Goal: Information Seeking & Learning: Learn about a topic

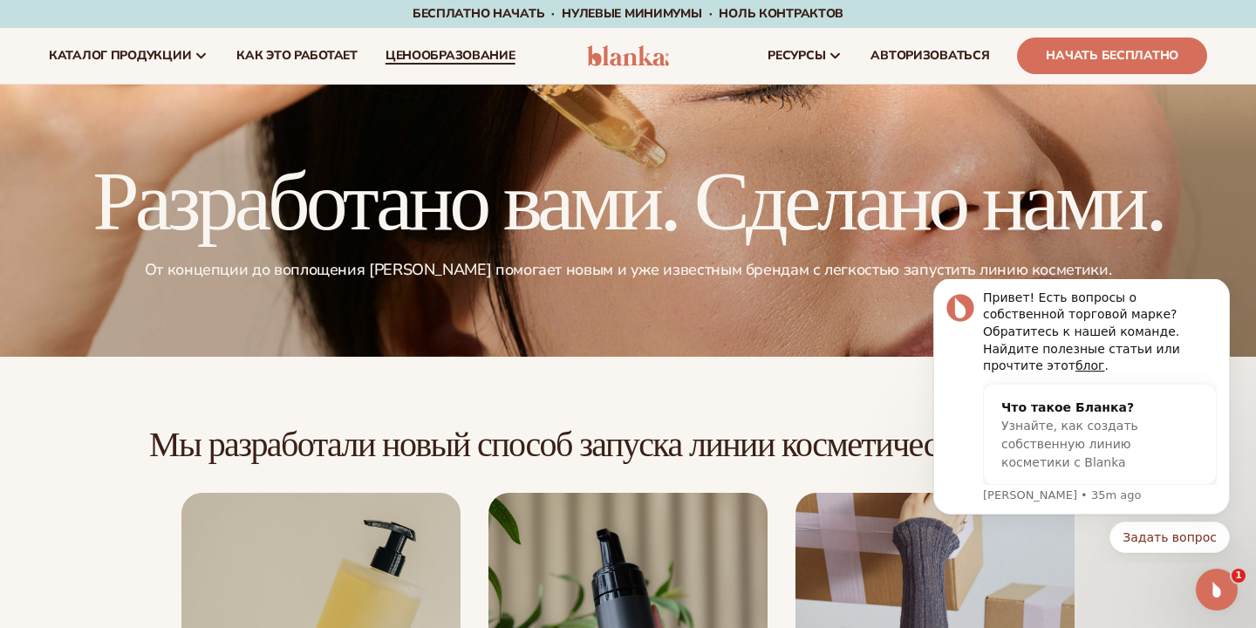
click at [436, 51] on font "ценообразование" at bounding box center [451, 55] width 130 height 17
